Goal: Information Seeking & Learning: Learn about a topic

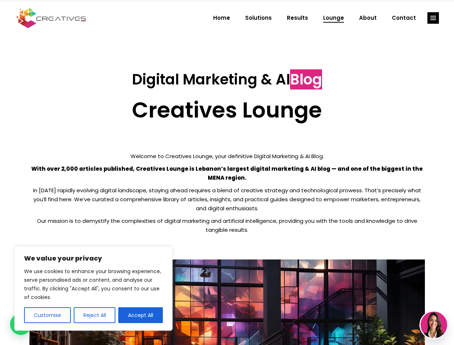
click at [227, 172] on p "With over 2,000 articles published, Creatives Lounge is Lebanon’s largest digit…" at bounding box center [226, 173] width 395 height 18
click at [47, 315] on button "Customise" at bounding box center [47, 315] width 47 height 16
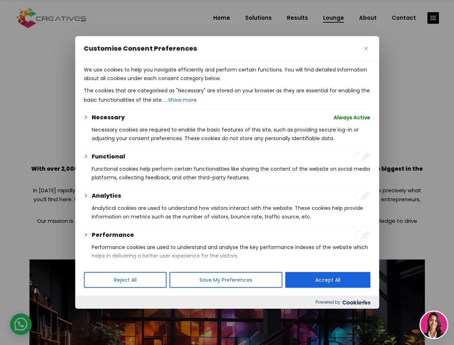
click at [94, 315] on div at bounding box center [227, 172] width 454 height 345
click at [140, 83] on p "We use cookies to help you navigate efficiently and perform certain functions. …" at bounding box center [227, 73] width 286 height 17
click at [433, 18] on div at bounding box center [227, 172] width 454 height 345
click at [434, 325] on img at bounding box center [433, 325] width 27 height 27
